Goal: Task Accomplishment & Management: Manage account settings

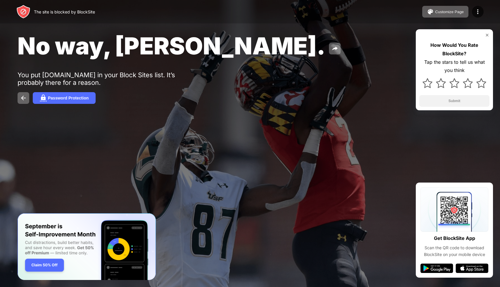
click at [411, 149] on div at bounding box center [250, 143] width 500 height 287
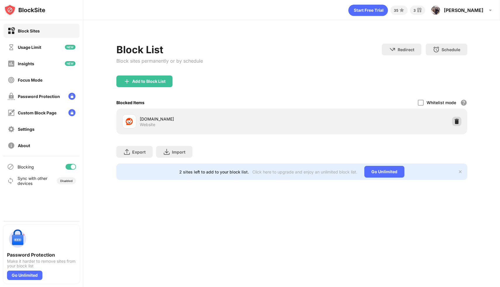
click at [454, 122] on img at bounding box center [457, 121] width 6 height 6
